Goal: Transaction & Acquisition: Purchase product/service

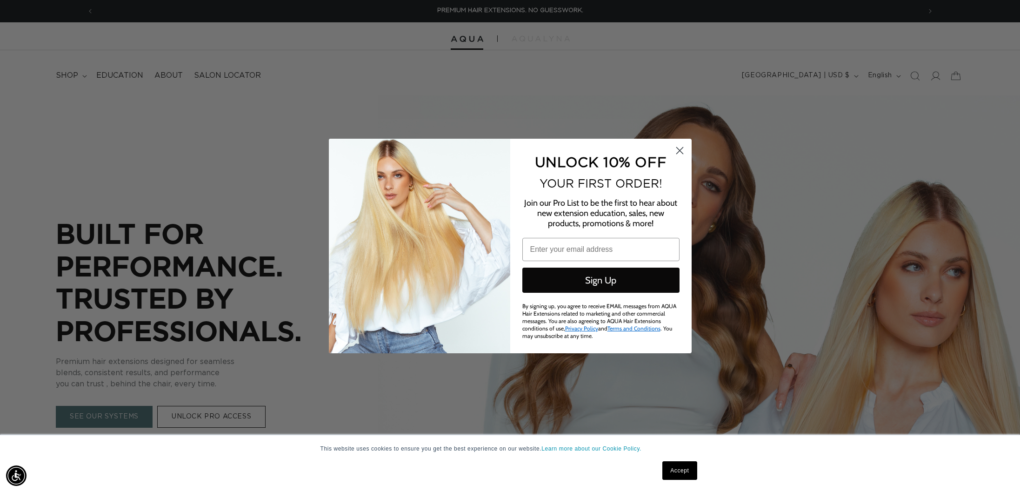
click at [681, 146] on circle "Close dialog" at bounding box center [679, 150] width 15 height 15
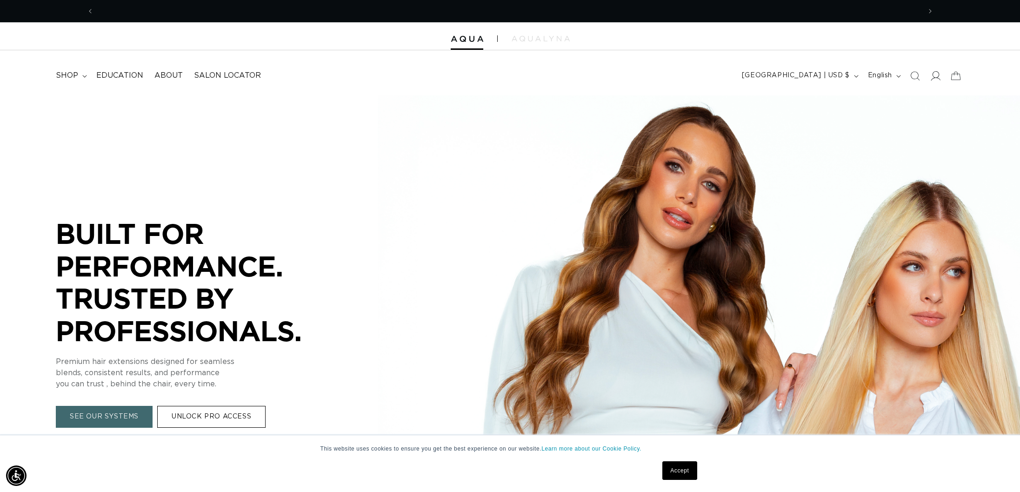
scroll to position [0, 827]
click at [940, 73] on icon at bounding box center [935, 76] width 10 height 10
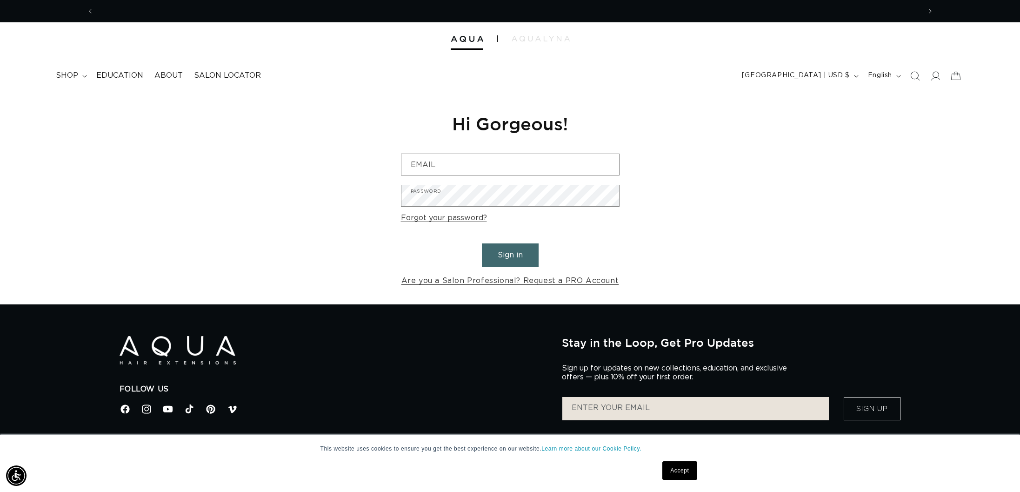
scroll to position [0, 827]
click at [467, 168] on input "Email" at bounding box center [510, 164] width 218 height 21
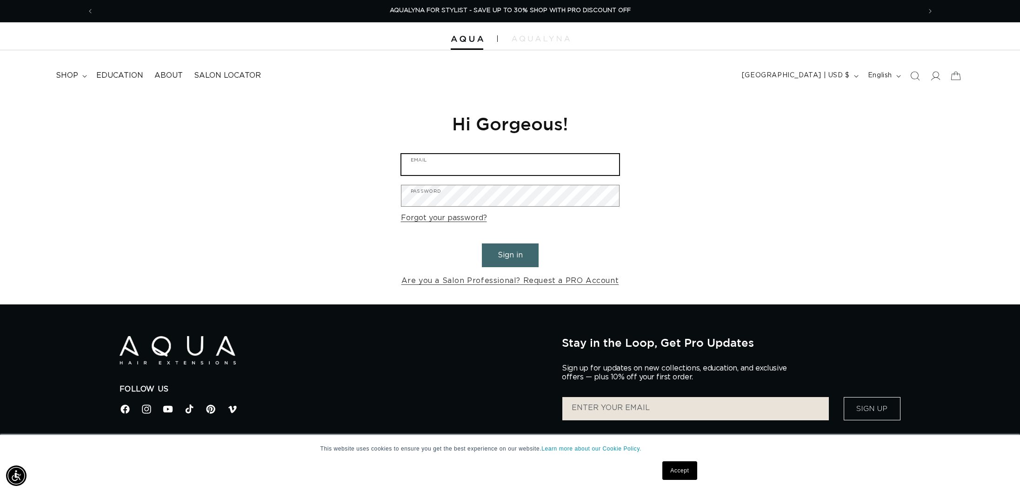
type input "bcyartistry@gmail.com"
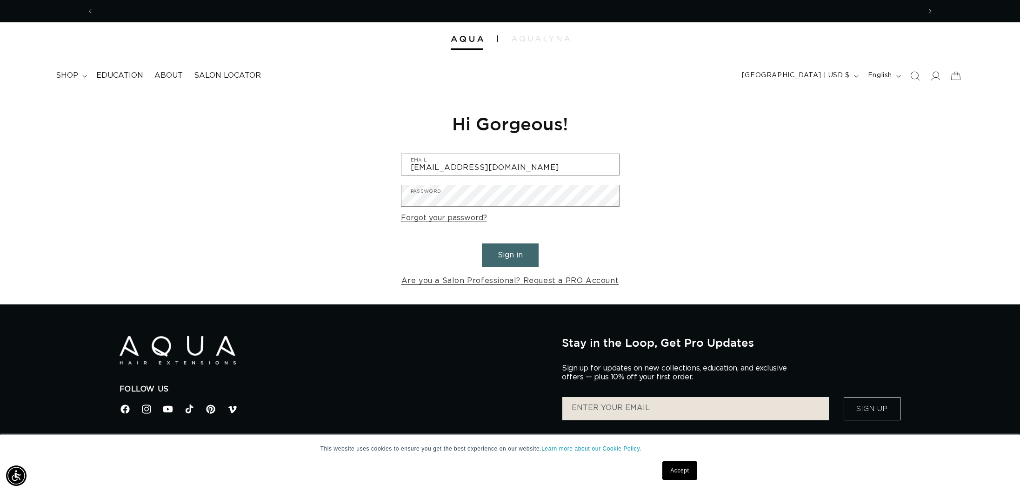
scroll to position [0, 0]
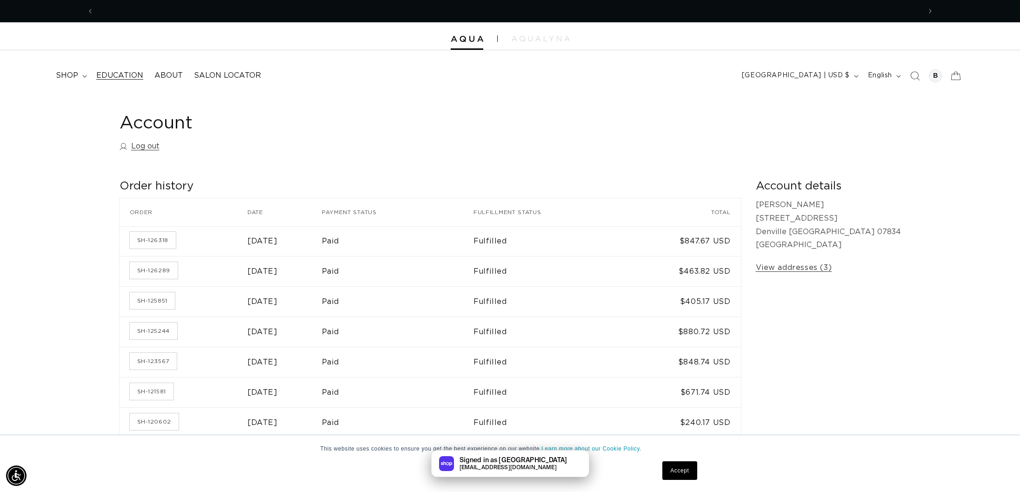
scroll to position [0, 827]
click at [79, 71] on summary "shop" at bounding box center [70, 75] width 40 height 21
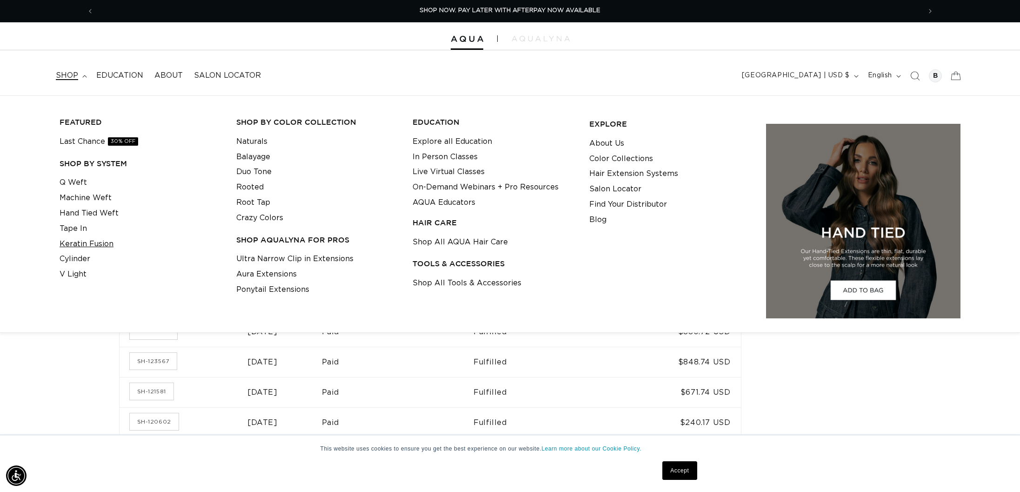
click at [92, 246] on link "Keratin Fusion" at bounding box center [87, 243] width 54 height 15
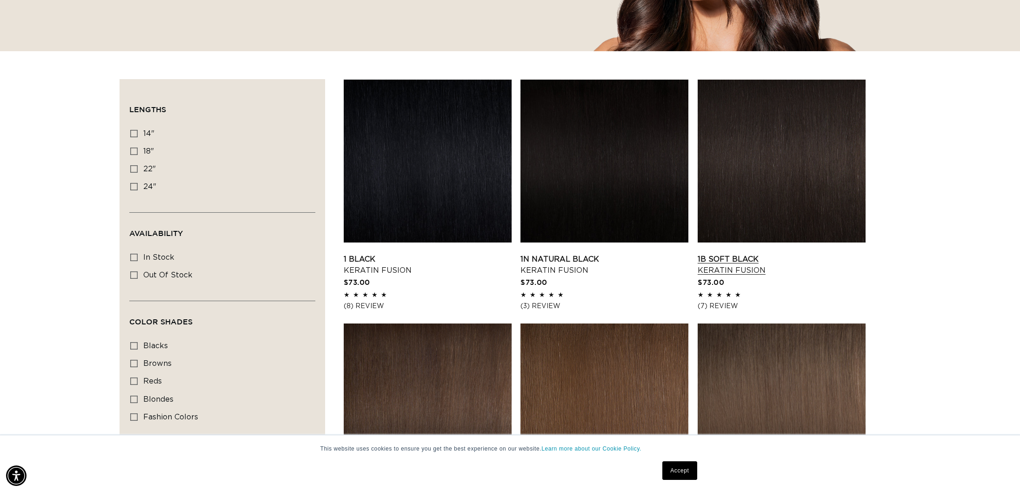
scroll to position [0, 827]
click at [739, 253] on link "1B Soft Black Keratin Fusion" at bounding box center [782, 264] width 168 height 22
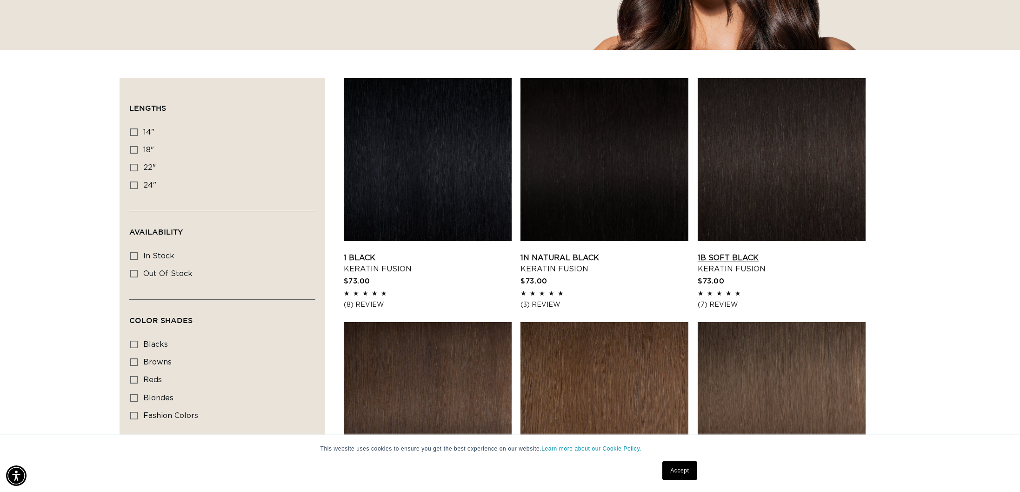
scroll to position [254, 0]
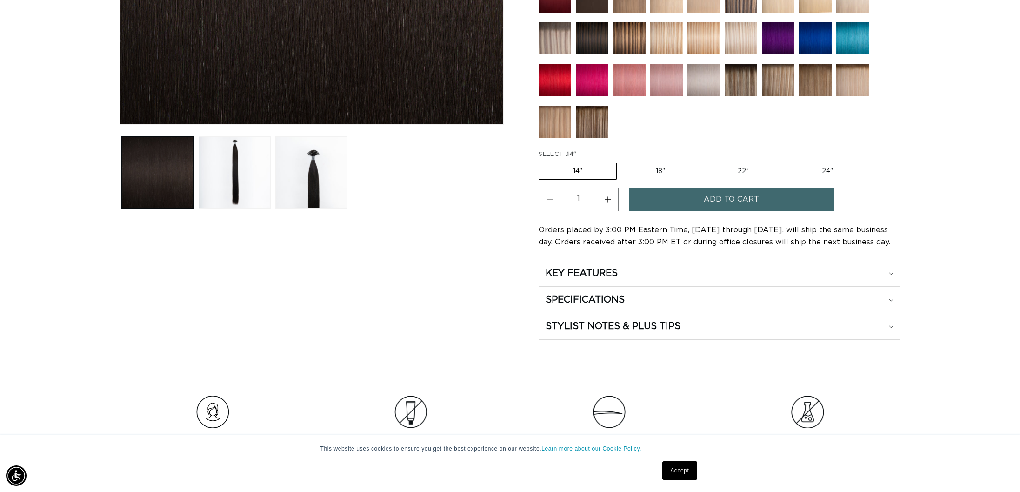
drag, startPoint x: 734, startPoint y: 171, endPoint x: 685, endPoint y: 181, distance: 50.4
click at [734, 171] on label "22" Variant sold out or unavailable" at bounding box center [743, 171] width 79 height 16
click at [704, 161] on input "22" Variant sold out or unavailable" at bounding box center [704, 161] width 0 height 0
radio input "true"
click at [609, 198] on button "Increase quantity for 1B Soft Black - Keratin Fusion" at bounding box center [607, 199] width 21 height 24
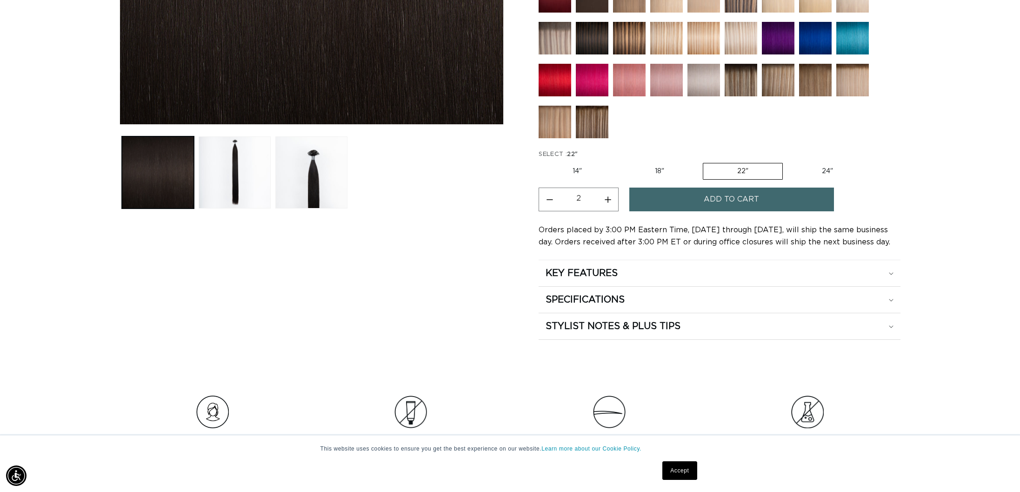
click at [609, 198] on button "Increase quantity for 1B Soft Black - Keratin Fusion" at bounding box center [607, 199] width 21 height 24
type input "3"
click at [655, 197] on button "Add to cart" at bounding box center [731, 199] width 205 height 24
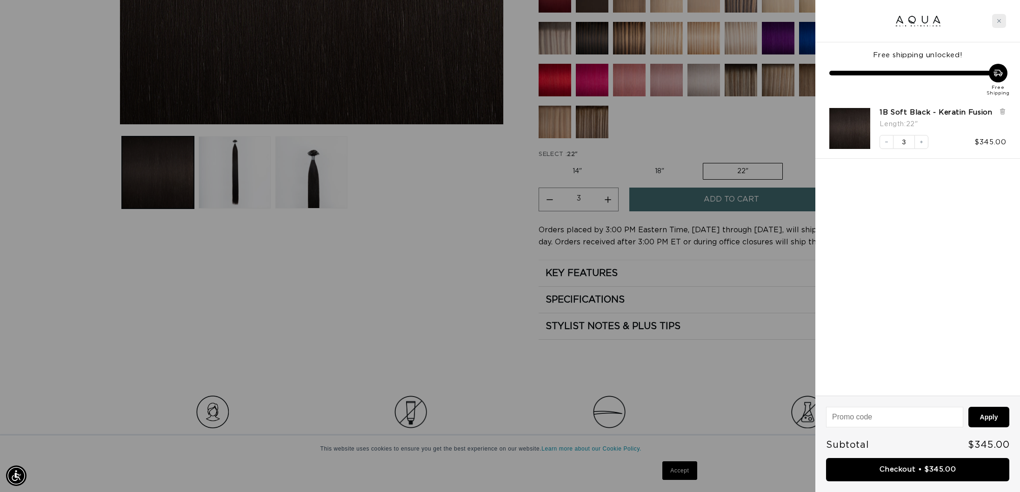
scroll to position [0, 0]
click at [998, 20] on icon "Close cart" at bounding box center [999, 21] width 5 height 5
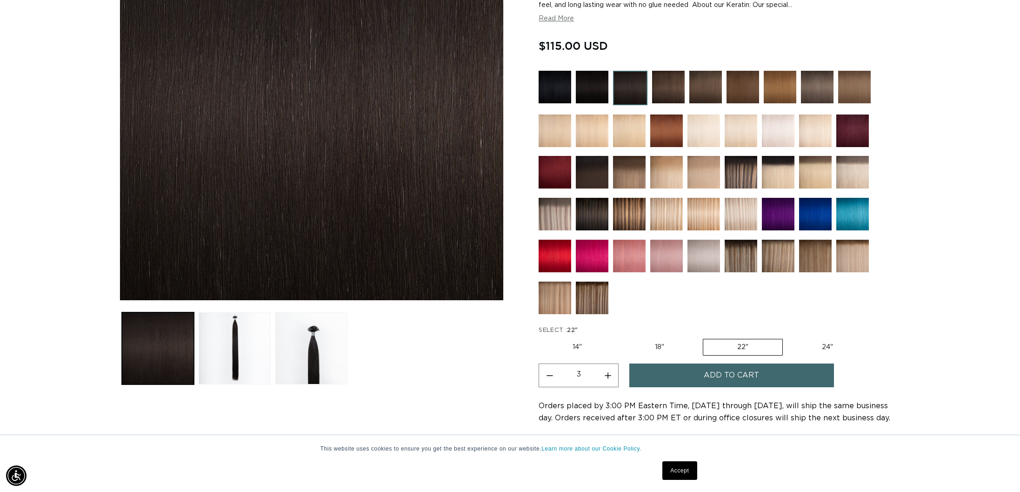
scroll to position [202, 0]
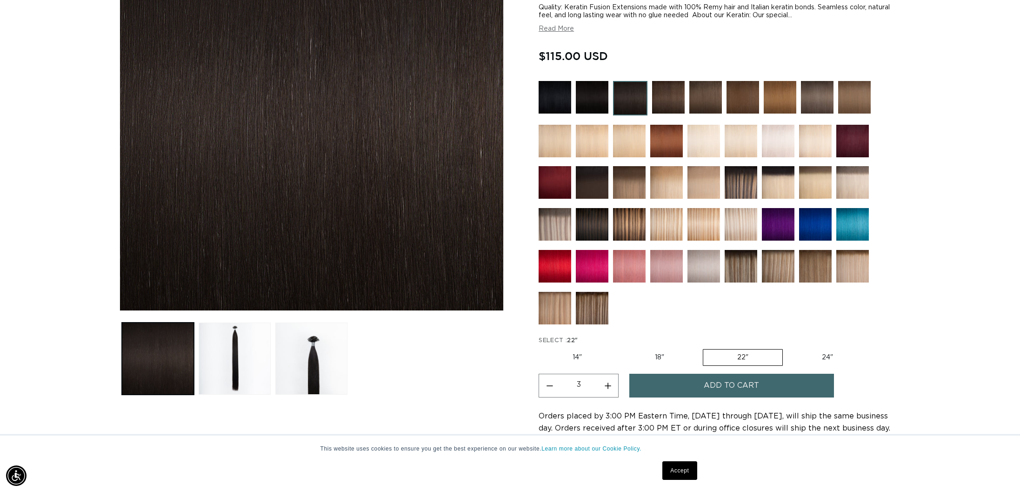
click at [591, 103] on img at bounding box center [592, 97] width 33 height 33
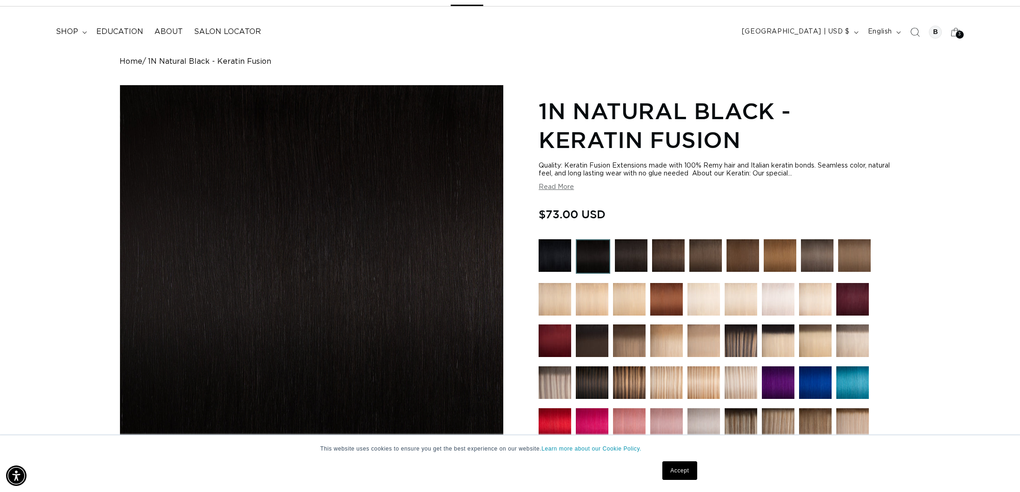
scroll to position [0, 827]
click at [621, 258] on img at bounding box center [631, 255] width 33 height 33
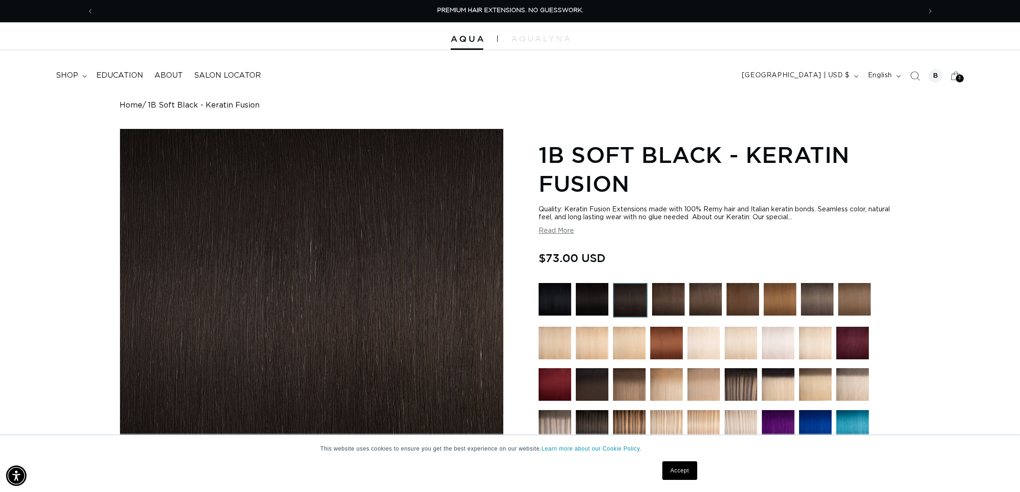
click at [662, 310] on img at bounding box center [668, 299] width 33 height 33
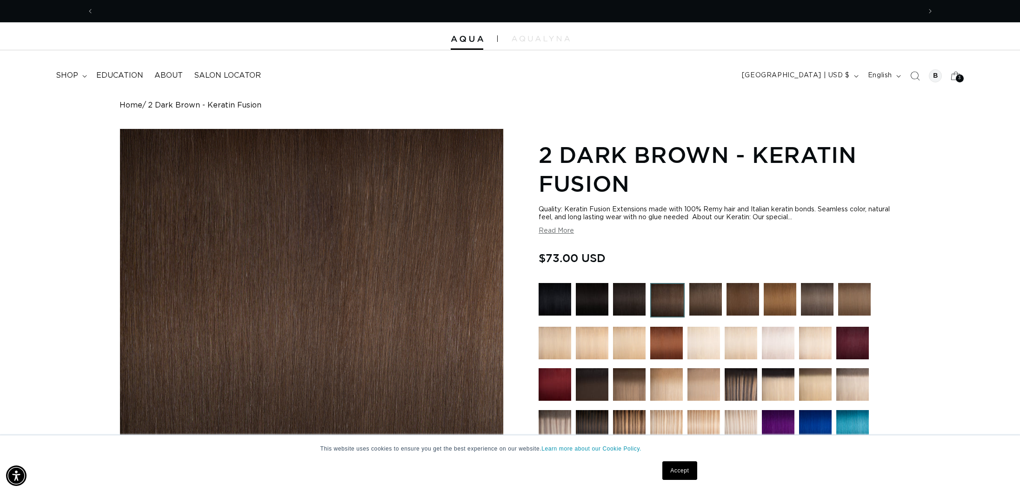
scroll to position [0, 827]
click at [638, 311] on img at bounding box center [629, 299] width 33 height 33
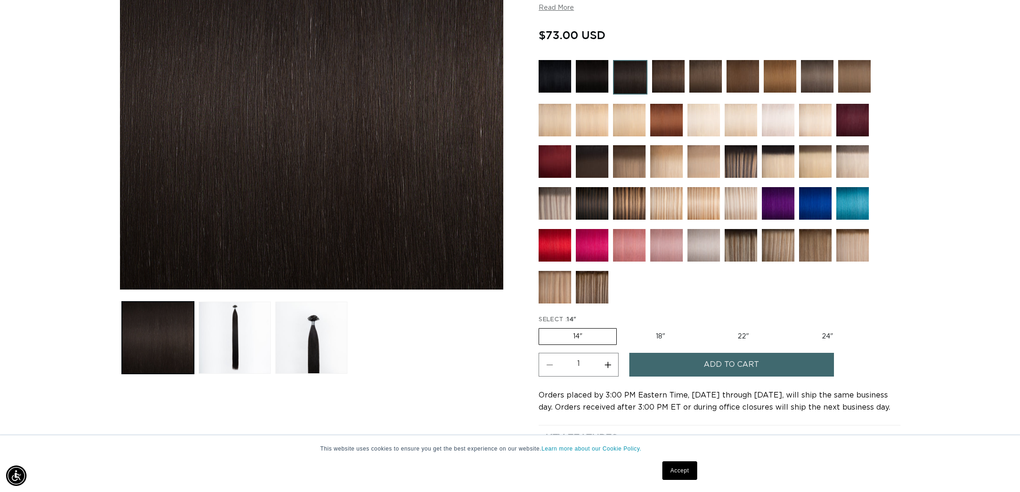
scroll to position [0, 827]
click at [753, 336] on label "22" Variant sold out or unavailable" at bounding box center [743, 336] width 79 height 16
click at [704, 327] on input "22" Variant sold out or unavailable" at bounding box center [704, 326] width 0 height 0
radio input "true"
click at [611, 366] on button "Increase quantity for 1B Soft Black - Keratin Fusion" at bounding box center [607, 365] width 21 height 24
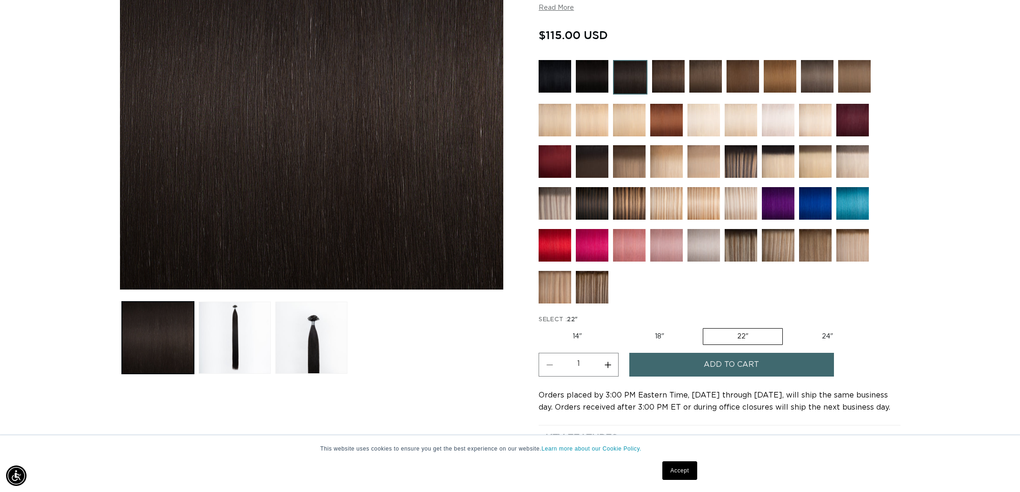
type input "2"
click at [649, 367] on button "Add to cart" at bounding box center [731, 365] width 205 height 24
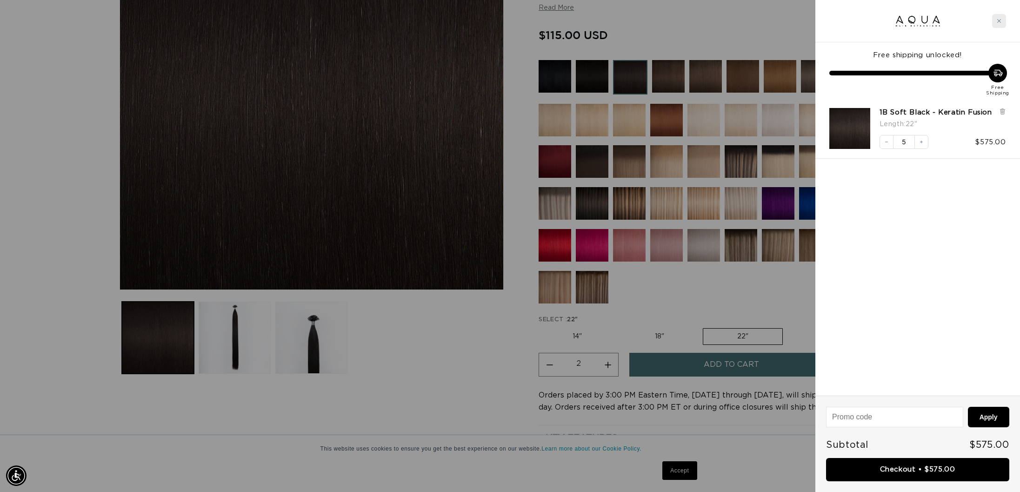
scroll to position [0, 0]
click at [1000, 23] on div "Close cart" at bounding box center [999, 21] width 14 height 14
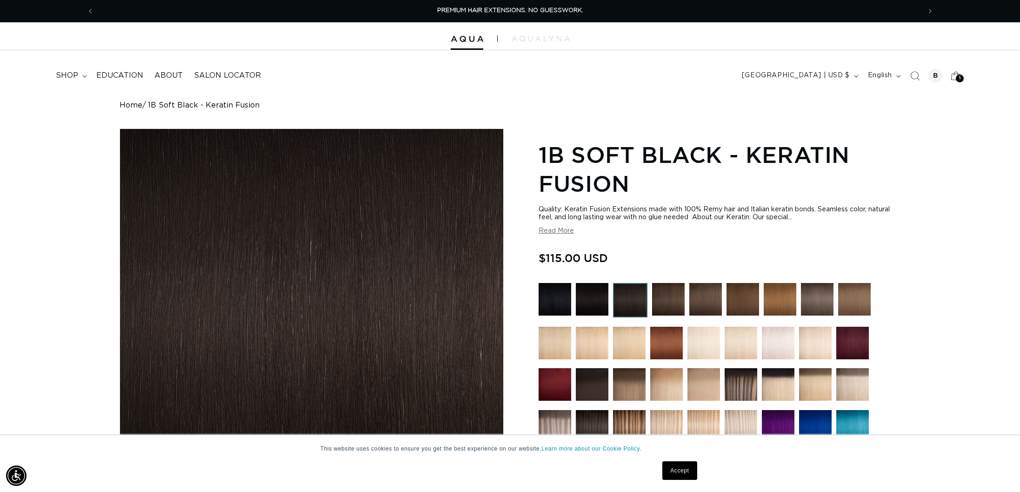
click at [944, 79] on shop-user-avatar at bounding box center [936, 76] width 18 height 18
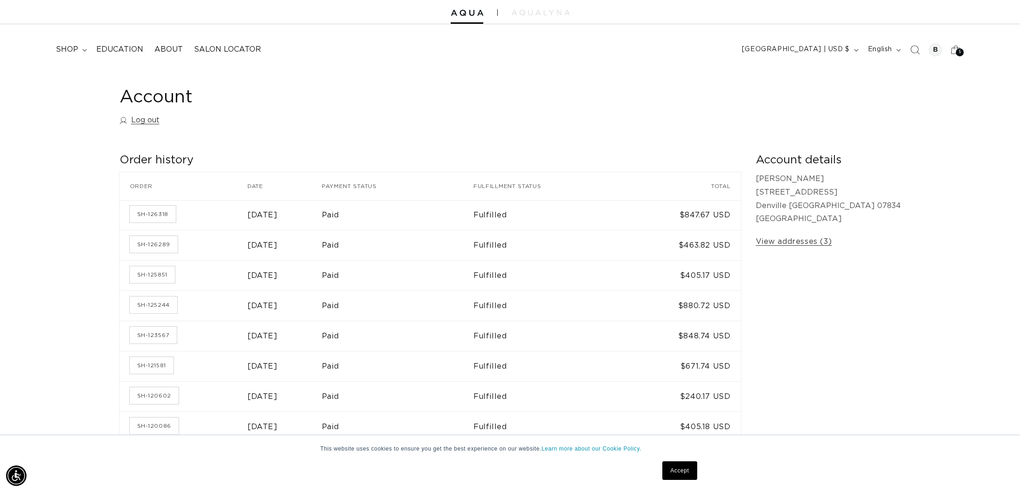
scroll to position [26, 0]
click at [669, 464] on link "Accept" at bounding box center [679, 470] width 34 height 19
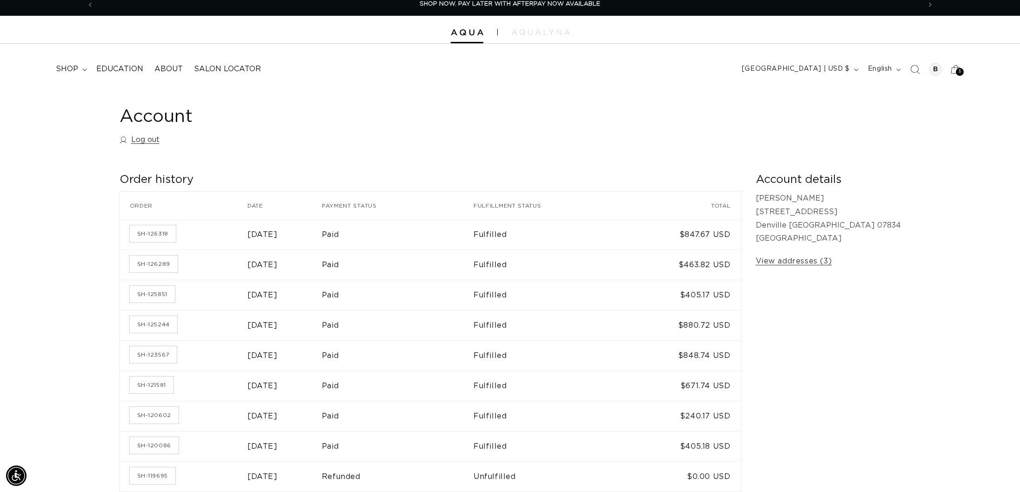
scroll to position [0, 0]
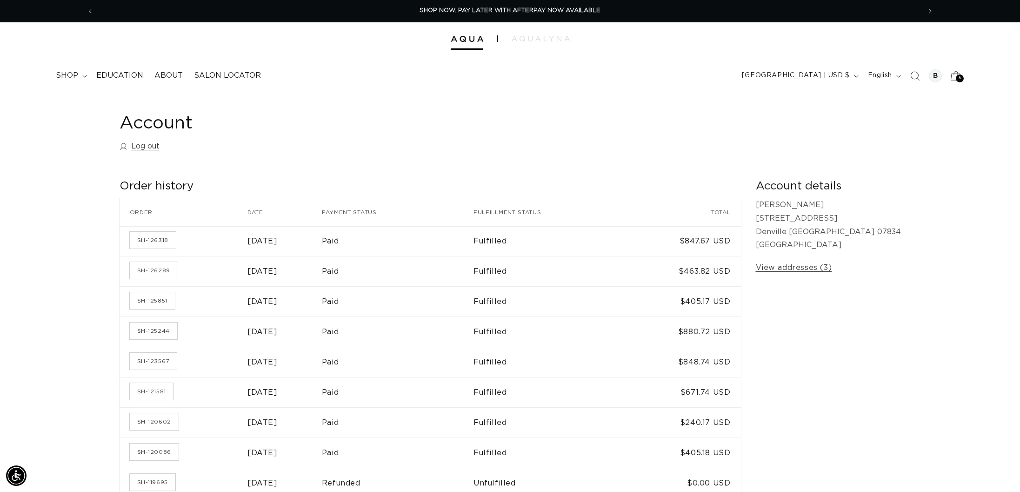
click at [960, 77] on span "5" at bounding box center [960, 78] width 3 height 8
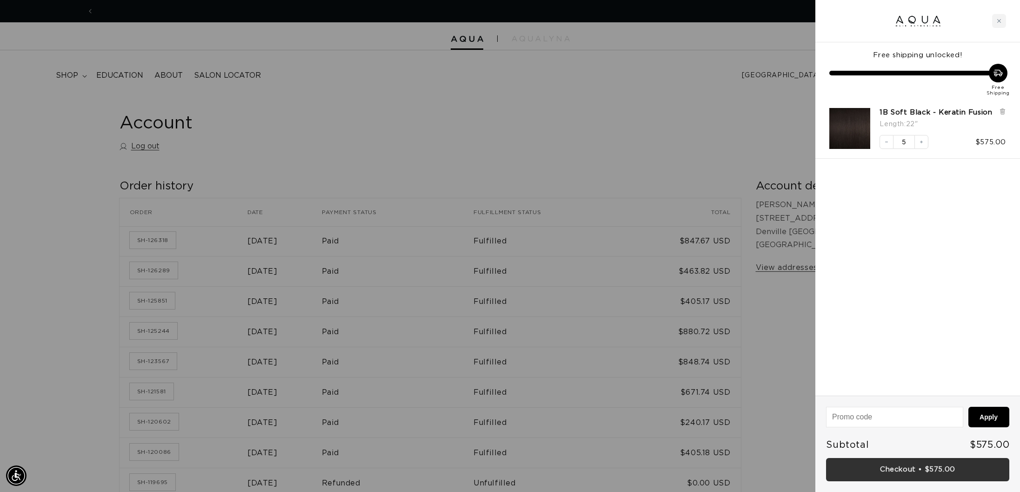
scroll to position [0, 827]
click at [938, 470] on link "Checkout • $575.00" at bounding box center [917, 470] width 183 height 24
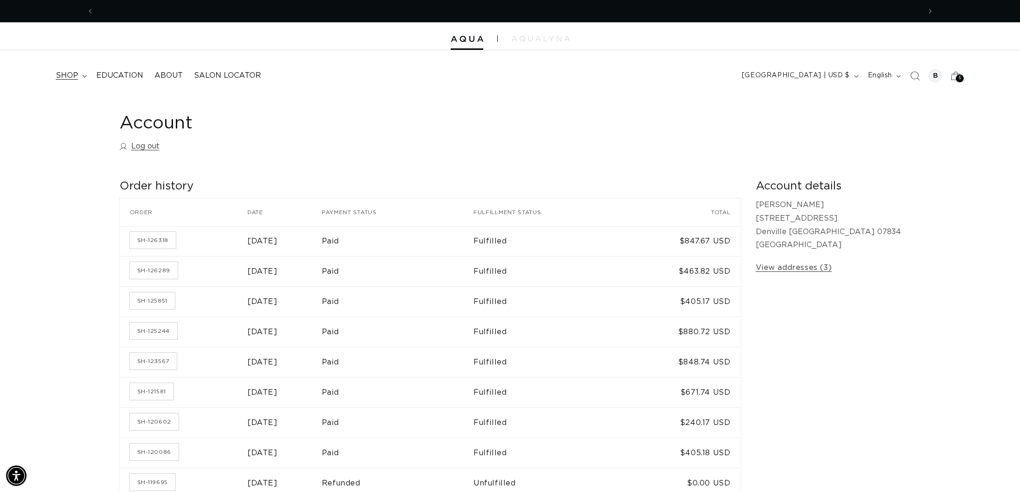
scroll to position [0, 827]
click at [80, 71] on summary "shop" at bounding box center [70, 75] width 40 height 21
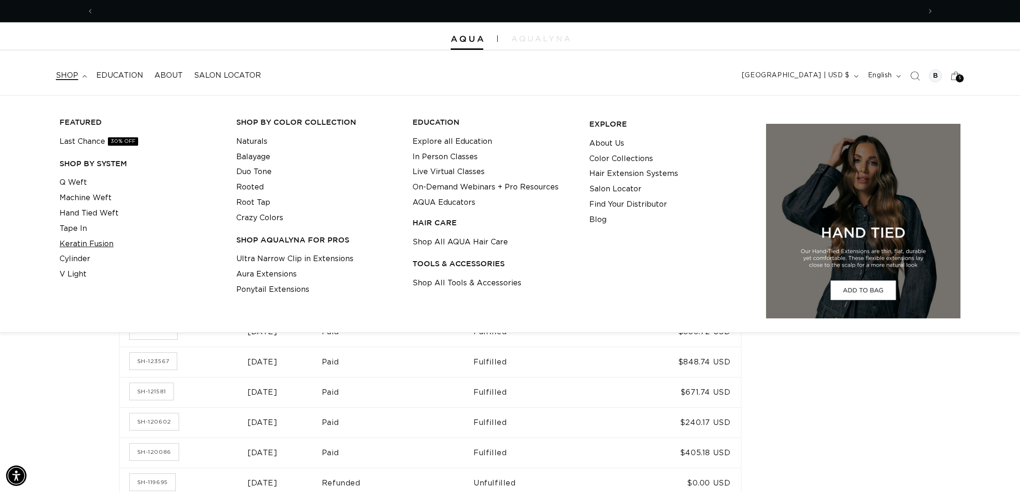
scroll to position [0, 1654]
click at [73, 244] on link "Keratin Fusion" at bounding box center [87, 243] width 54 height 15
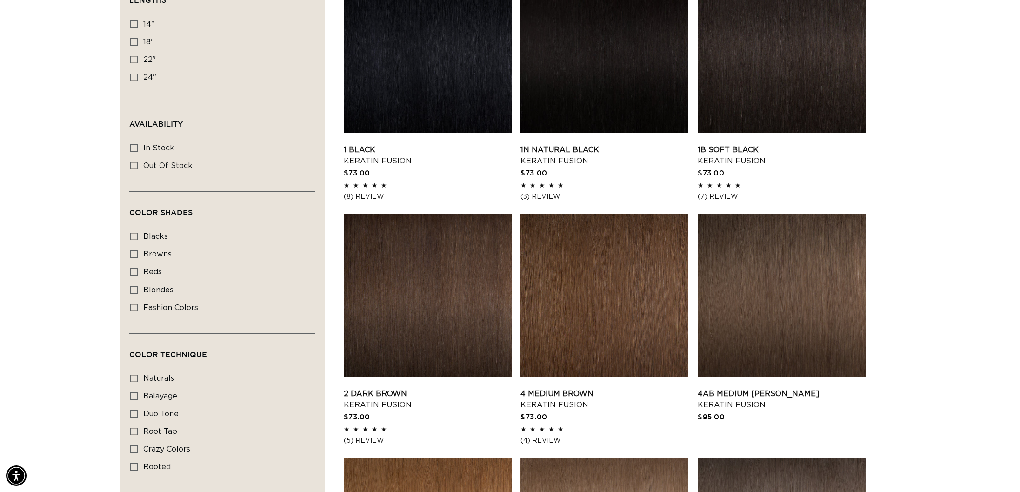
scroll to position [397, 0]
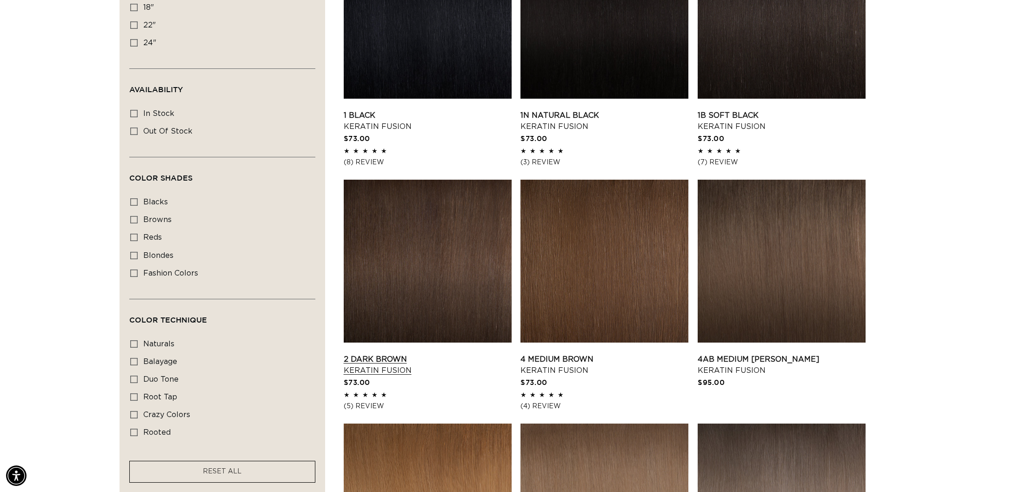
click at [394, 353] on link "2 Dark Brown Keratin Fusion" at bounding box center [428, 364] width 168 height 22
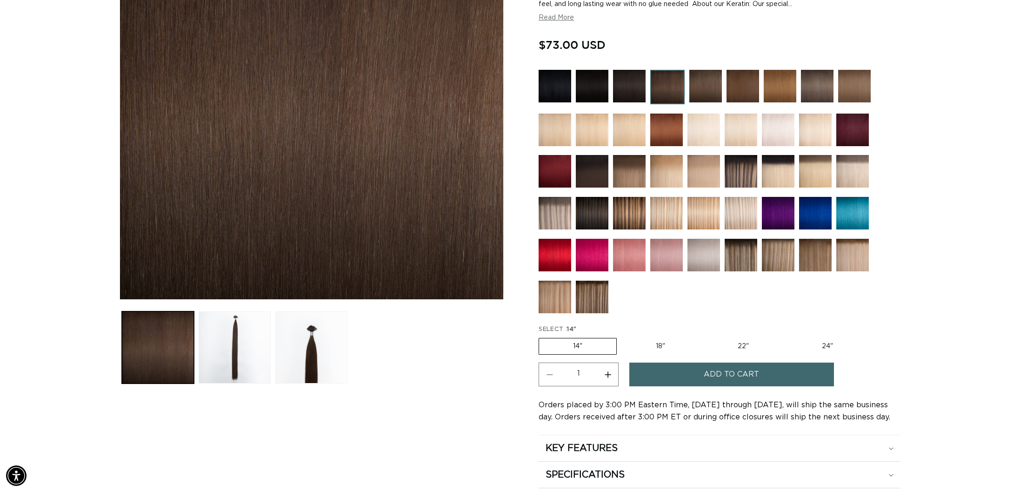
scroll to position [238, 0]
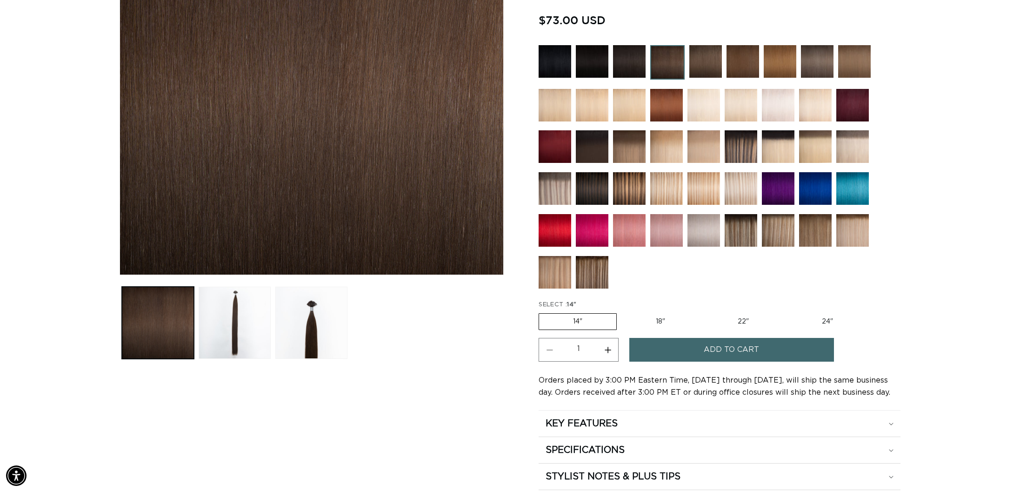
click at [755, 326] on label "22" Variant sold out or unavailable" at bounding box center [743, 321] width 79 height 16
click at [704, 312] on input "22" Variant sold out or unavailable" at bounding box center [704, 311] width 0 height 0
radio input "true"
click at [746, 349] on span "Add to cart" at bounding box center [731, 350] width 55 height 24
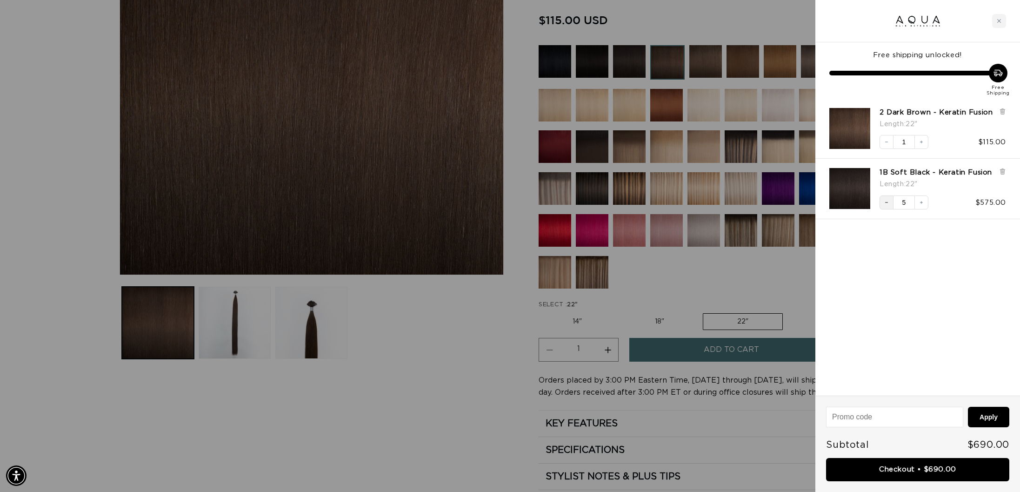
scroll to position [0, 0]
click at [63, 111] on div at bounding box center [510, 246] width 1020 height 492
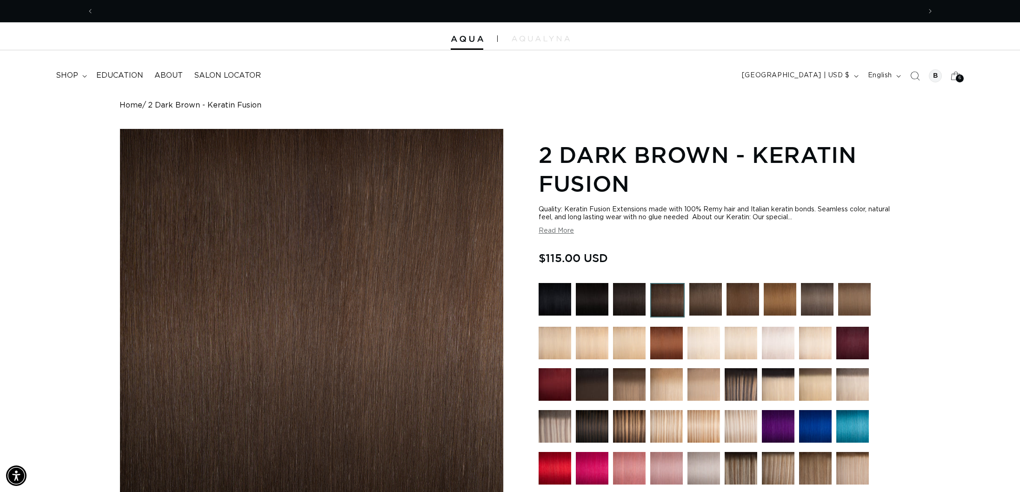
scroll to position [0, 1654]
